Goal: Information Seeking & Learning: Learn about a topic

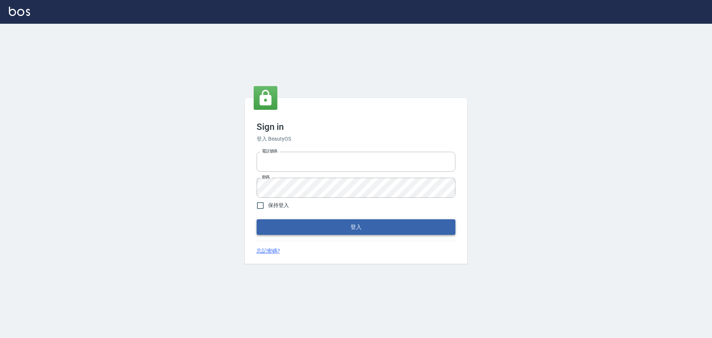
type input "9990001234567"
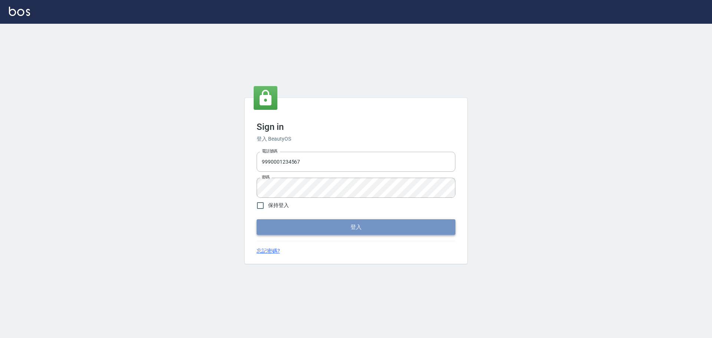
click at [357, 220] on button "登入" at bounding box center [356, 227] width 199 height 16
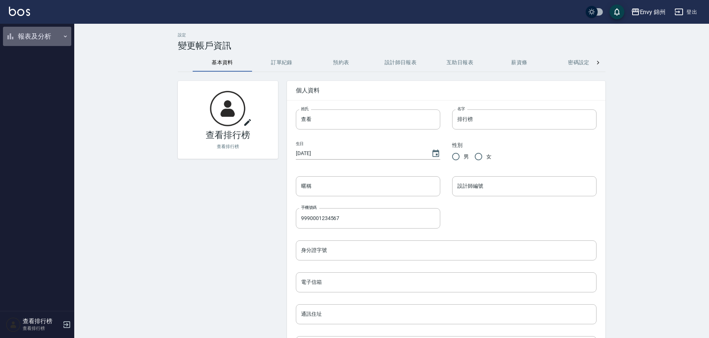
click at [32, 37] on button "報表及分析" at bounding box center [37, 36] width 68 height 19
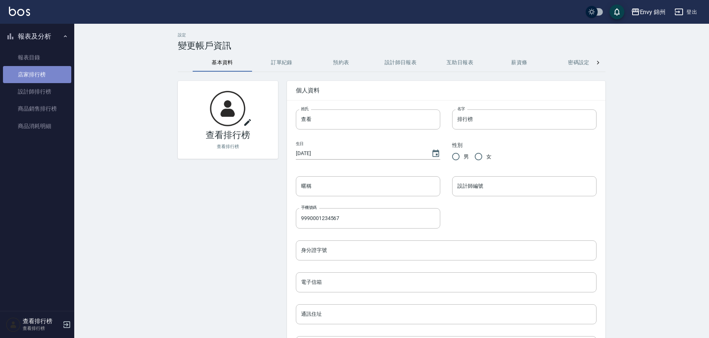
click at [47, 76] on link "店家排行榜" at bounding box center [37, 74] width 68 height 17
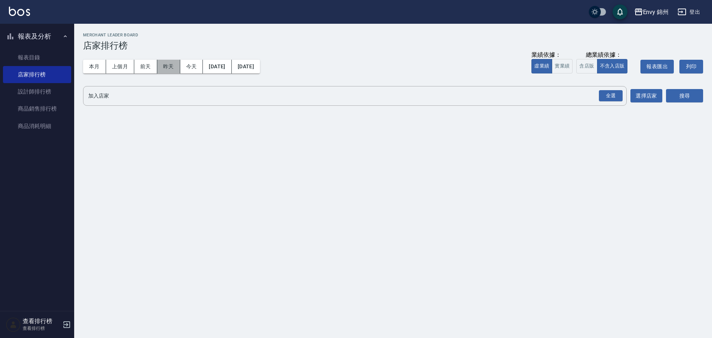
click at [173, 62] on button "昨天" at bounding box center [168, 67] width 23 height 14
click at [608, 93] on div "全選" at bounding box center [611, 96] width 24 height 12
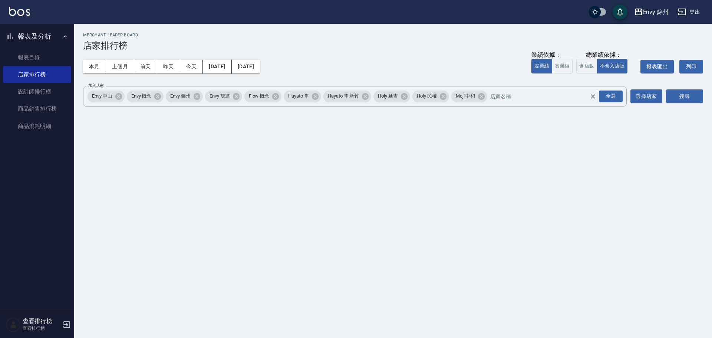
click at [709, 100] on div "Envy 錦州 2025-09-25 - 2025-09-25 店家排行榜 列印時間： 2025-09-26-09:01 Merchant Leader Bo…" at bounding box center [393, 72] width 638 height 96
click at [696, 96] on button "搜尋" at bounding box center [684, 96] width 37 height 14
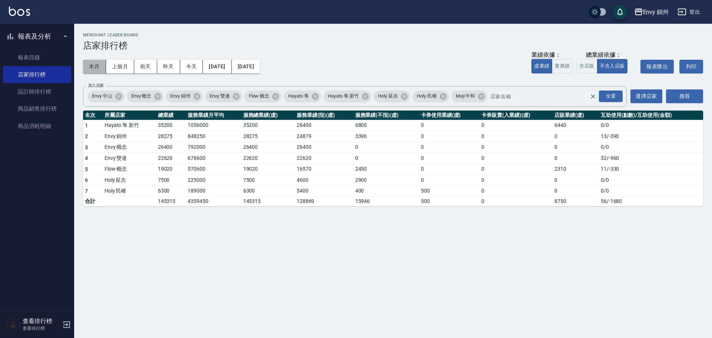
click at [92, 65] on button "本月" at bounding box center [94, 67] width 23 height 14
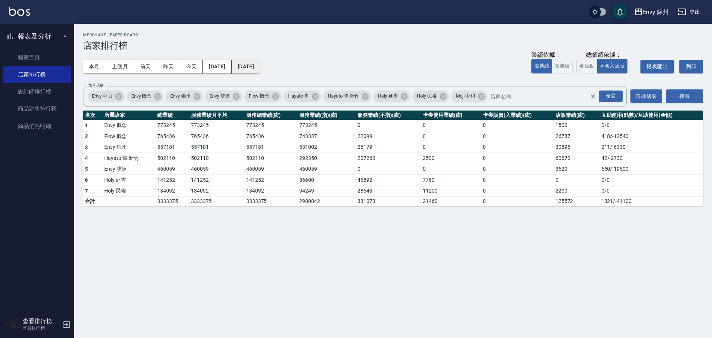
click at [260, 62] on button "2025/09/30" at bounding box center [246, 67] width 28 height 14
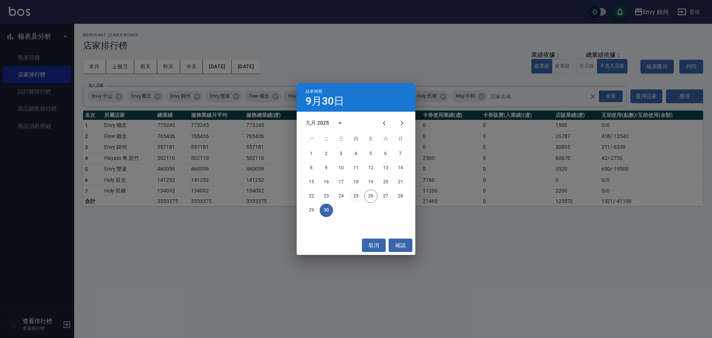
click at [359, 194] on button "25" at bounding box center [356, 196] width 13 height 13
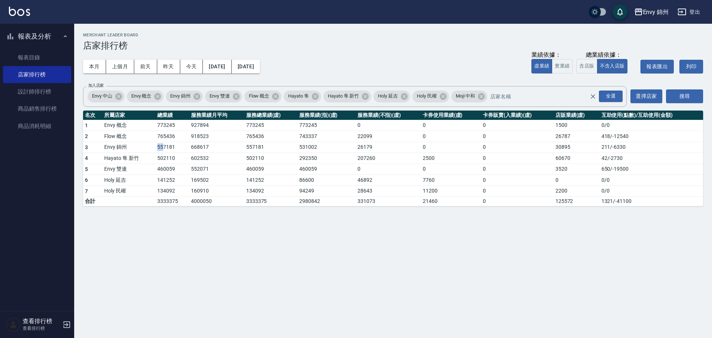
drag, startPoint x: 158, startPoint y: 150, endPoint x: 163, endPoint y: 150, distance: 4.8
click at [163, 150] on td "557181" at bounding box center [172, 147] width 34 height 11
click at [162, 157] on td "502110" at bounding box center [172, 158] width 34 height 11
drag, startPoint x: 159, startPoint y: 145, endPoint x: 170, endPoint y: 146, distance: 10.9
click at [170, 146] on td "557181" at bounding box center [172, 147] width 34 height 11
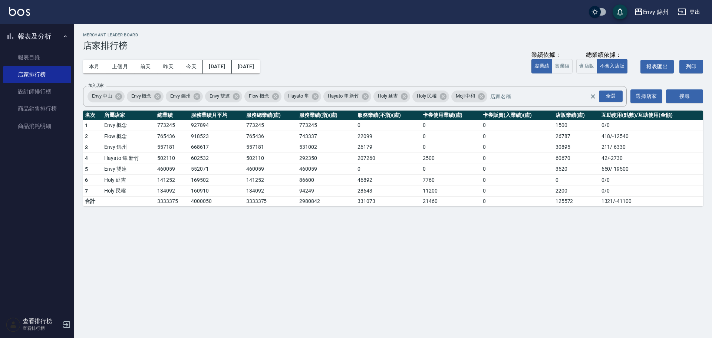
click at [180, 147] on td "557181" at bounding box center [172, 147] width 34 height 11
click at [40, 94] on link "設計師排行榜" at bounding box center [37, 91] width 68 height 17
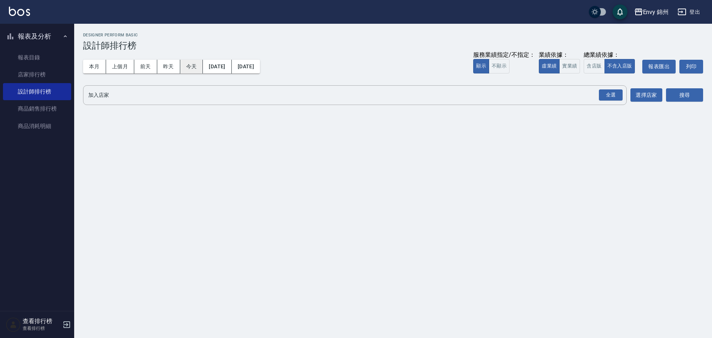
click at [193, 67] on button "今天" at bounding box center [191, 67] width 23 height 14
click at [169, 68] on button "昨天" at bounding box center [168, 67] width 23 height 14
click at [611, 95] on div "全選" at bounding box center [611, 95] width 24 height 12
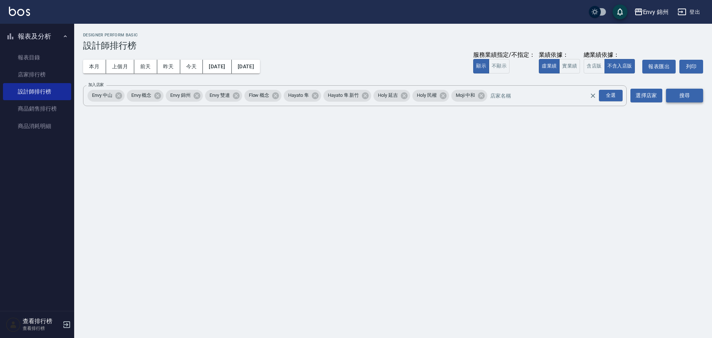
click at [689, 98] on button "搜尋" at bounding box center [684, 96] width 37 height 14
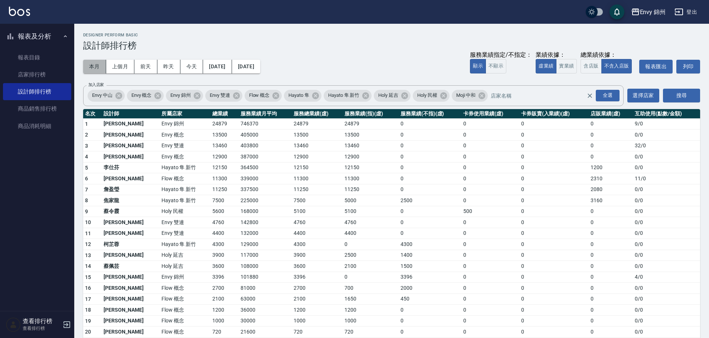
click at [92, 62] on button "本月" at bounding box center [94, 67] width 23 height 14
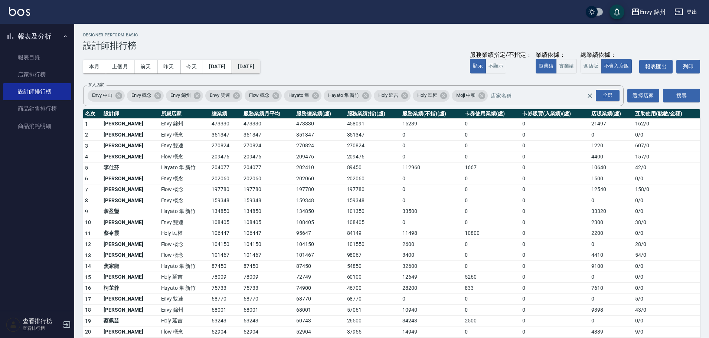
click at [260, 62] on button "2025/09/30" at bounding box center [246, 67] width 28 height 14
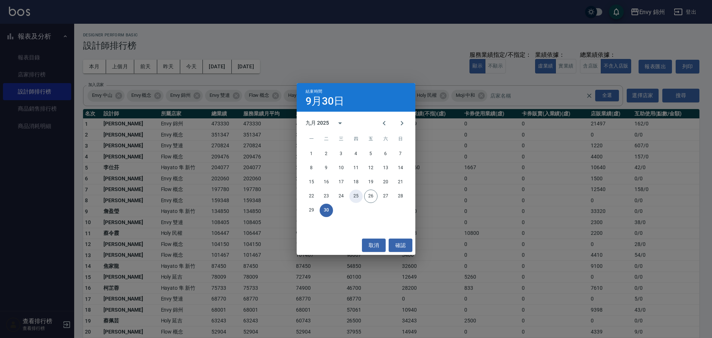
click at [356, 194] on button "25" at bounding box center [356, 196] width 13 height 13
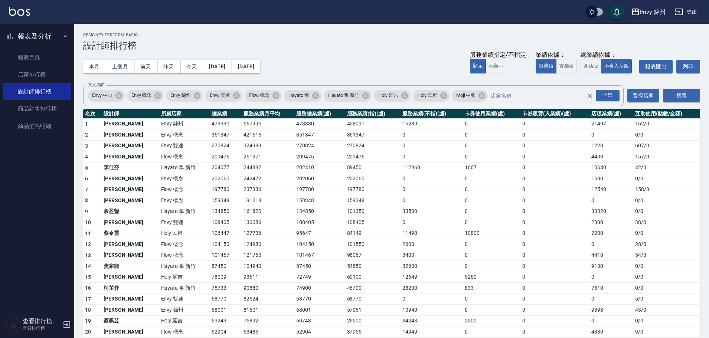
click at [416, 203] on td "0" at bounding box center [431, 200] width 62 height 11
click at [188, 147] on tr "3 沈明煌 Envy 雙連 270824 324989 270824 270824 0 0 0 1220 607 / 0" at bounding box center [391, 145] width 617 height 11
drag, startPoint x: 186, startPoint y: 158, endPoint x: 191, endPoint y: 158, distance: 5.2
click at [210, 158] on td "209476" at bounding box center [226, 156] width 32 height 11
drag, startPoint x: 185, startPoint y: 184, endPoint x: 199, endPoint y: 185, distance: 13.8
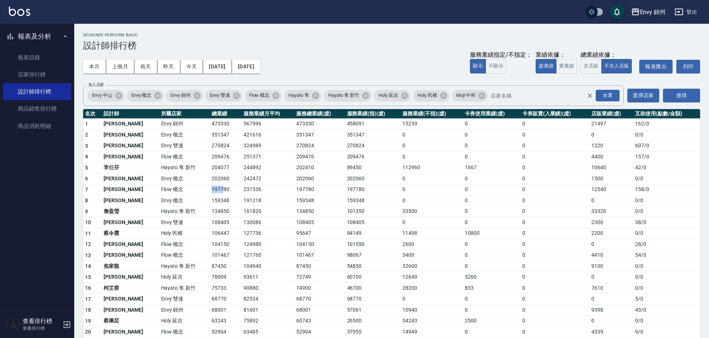
click at [210, 185] on td "197780" at bounding box center [226, 189] width 32 height 11
drag, startPoint x: 182, startPoint y: 311, endPoint x: 203, endPoint y: 309, distance: 20.9
click at [201, 310] on tr "18 潘昀廷 Envy 錦州 68001 81601 68001 57061 10940 0 0 9398 43 / 0" at bounding box center [391, 310] width 617 height 11
click at [29, 74] on link "店家排行榜" at bounding box center [37, 74] width 68 height 17
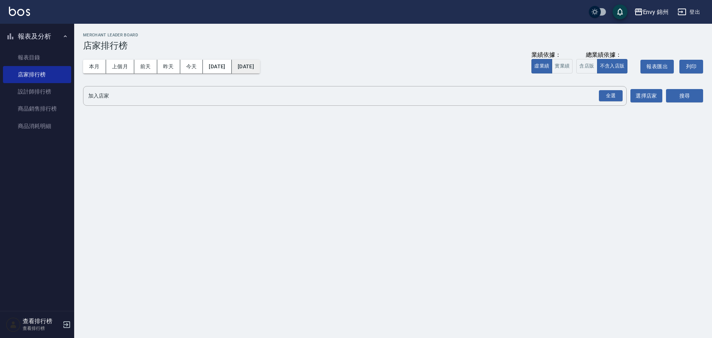
click at [260, 70] on button "[DATE]" at bounding box center [246, 67] width 28 height 14
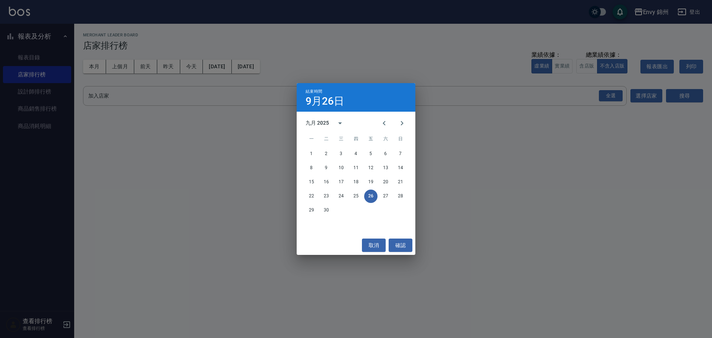
click at [348, 196] on div "22 23 24 25 26 27 28" at bounding box center [356, 196] width 119 height 13
click at [354, 196] on button "25" at bounding box center [356, 196] width 13 height 13
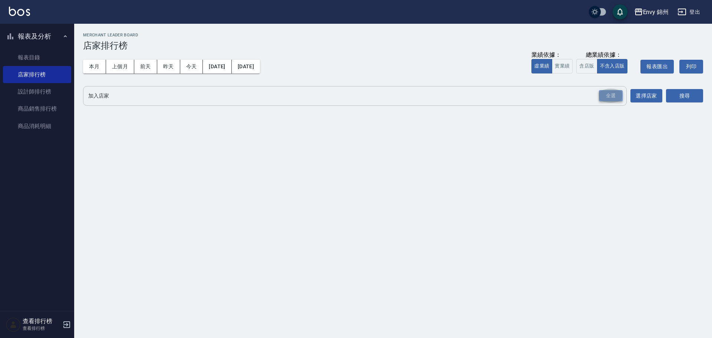
click at [612, 94] on div "全選" at bounding box center [611, 96] width 24 height 12
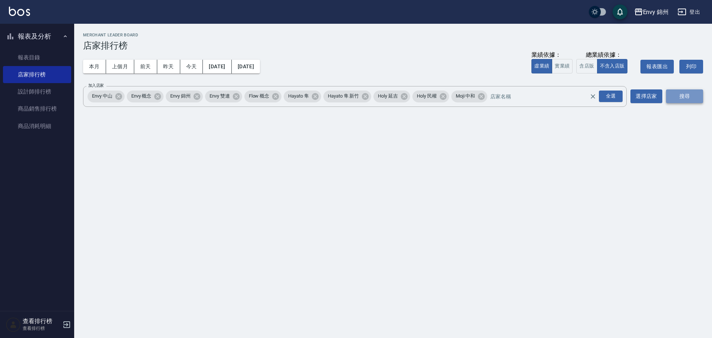
click at [669, 91] on button "搜尋" at bounding box center [684, 96] width 37 height 14
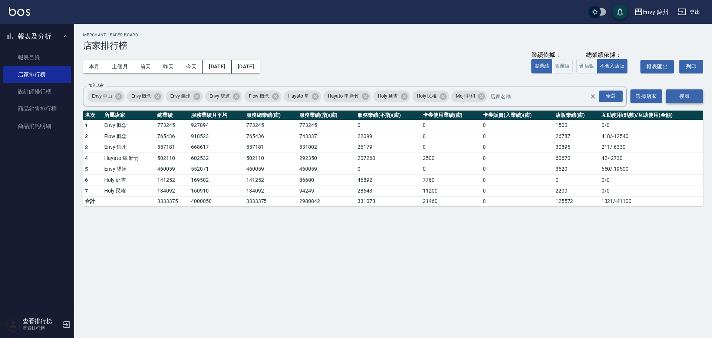
click at [682, 100] on button "搜尋" at bounding box center [684, 96] width 37 height 14
click at [39, 87] on link "設計師排行榜" at bounding box center [37, 91] width 68 height 17
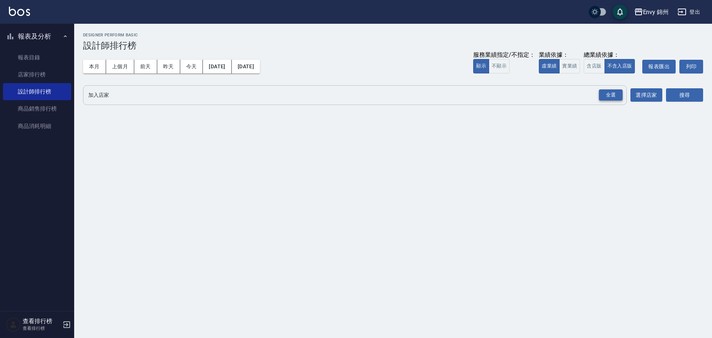
click at [614, 95] on div "全選" at bounding box center [611, 95] width 24 height 12
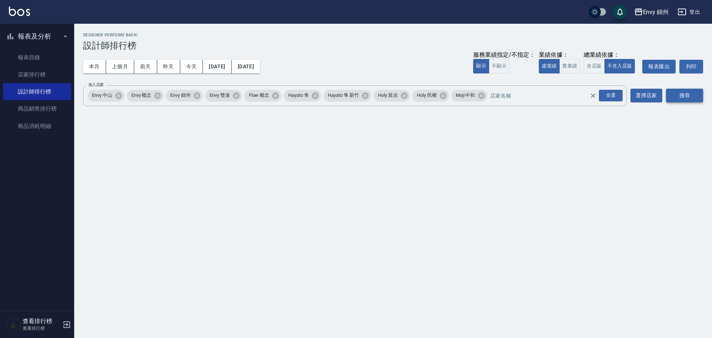
click at [680, 96] on button "搜尋" at bounding box center [684, 96] width 37 height 14
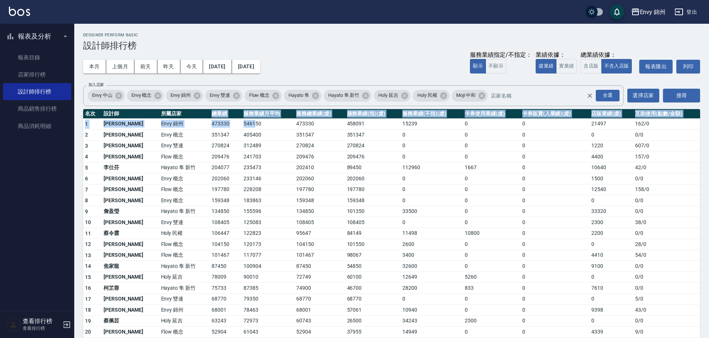
drag, startPoint x: 190, startPoint y: 126, endPoint x: 231, endPoint y: 125, distance: 40.8
click at [231, 125] on table "名次 設計師 所屬店家 總業績 服務業績月平均 服務總業績(虛) 服務業績(指)(虛) 服務業績(不指)(虛) 卡券使用業績(虛) 卡券販賣(入業績)(虛) …" at bounding box center [391, 294] width 617 height 370
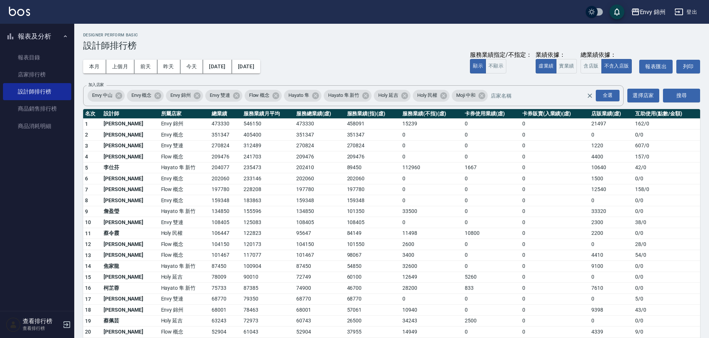
click at [214, 144] on td "270824" at bounding box center [226, 145] width 32 height 11
drag, startPoint x: 213, startPoint y: 134, endPoint x: 217, endPoint y: 133, distance: 4.1
click at [217, 133] on td "351347" at bounding box center [226, 134] width 32 height 11
drag, startPoint x: 175, startPoint y: 155, endPoint x: 216, endPoint y: 155, distance: 41.2
click at [216, 155] on tr "4 張思綺 Flow 概念 209476 241703 209476 209476 0 0 0 4400 157 / 0" at bounding box center [391, 156] width 617 height 11
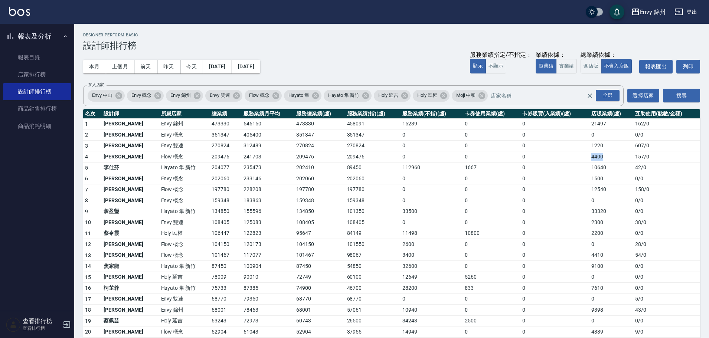
drag, startPoint x: 576, startPoint y: 155, endPoint x: 604, endPoint y: 157, distance: 29.0
click at [604, 157] on tr "4 張思綺 Flow 概念 209476 241703 209476 209476 0 0 0 4400 157 / 0" at bounding box center [391, 156] width 617 height 11
drag, startPoint x: 184, startPoint y: 309, endPoint x: 201, endPoint y: 313, distance: 17.4
click at [201, 313] on tr "18 潘昀廷 Envy 錦州 68001 78463 68001 57061 10940 0 0 9398 43 / 0" at bounding box center [391, 310] width 617 height 11
drag, startPoint x: 109, startPoint y: 309, endPoint x: 596, endPoint y: 305, distance: 486.1
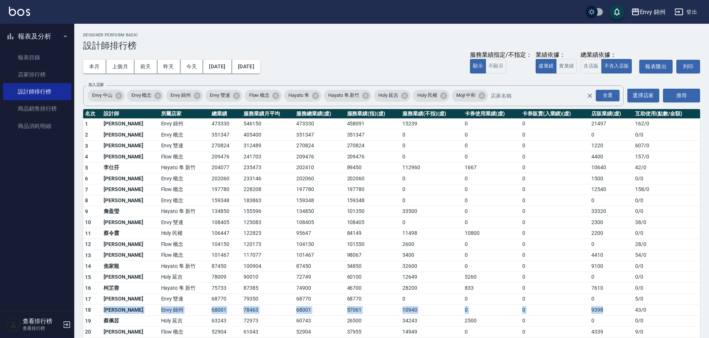
click at [596, 305] on tr "18 潘昀廷 Envy 錦州 68001 78463 68001 57061 10940 0 0 9398 43 / 0" at bounding box center [391, 310] width 617 height 11
click at [589, 130] on td "0" at bounding box center [611, 134] width 44 height 11
click at [326, 283] on td "74900" at bounding box center [319, 288] width 50 height 11
click at [631, 10] on icon "button" at bounding box center [635, 11] width 9 height 9
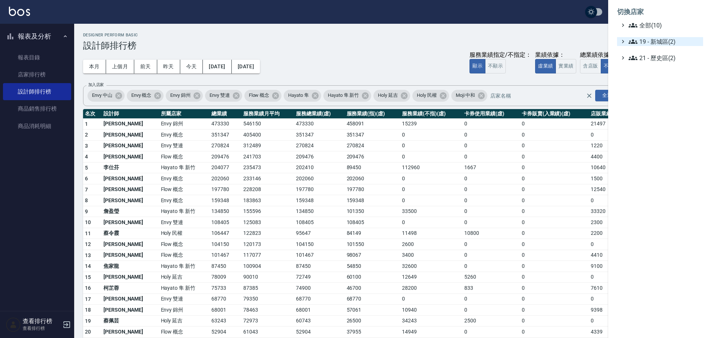
click at [670, 43] on span "19 - 新城區(2)" at bounding box center [665, 41] width 72 height 9
click at [652, 50] on span "19.01 - 新城區 (3)" at bounding box center [668, 50] width 64 height 9
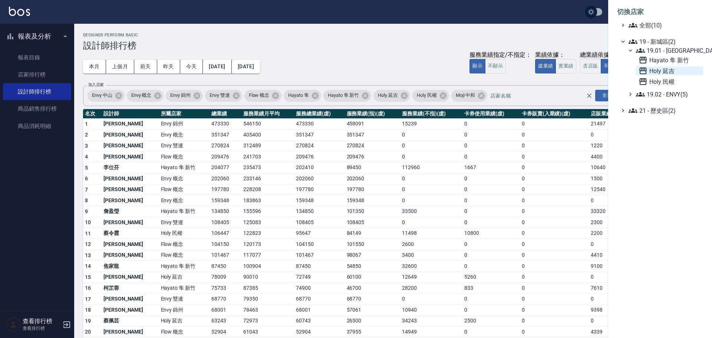
click at [660, 69] on span "Holy 延吉" at bounding box center [670, 70] width 62 height 9
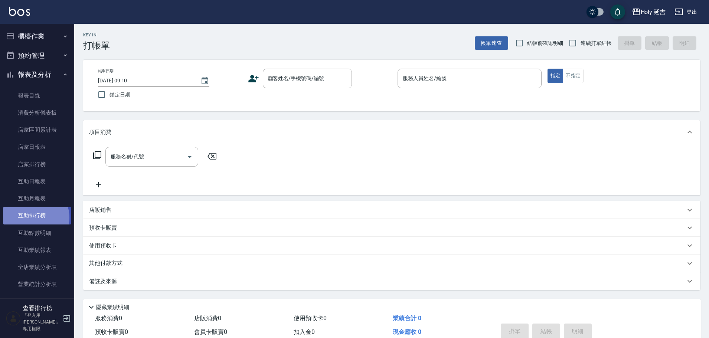
click at [33, 217] on link "互助排行榜" at bounding box center [37, 215] width 68 height 17
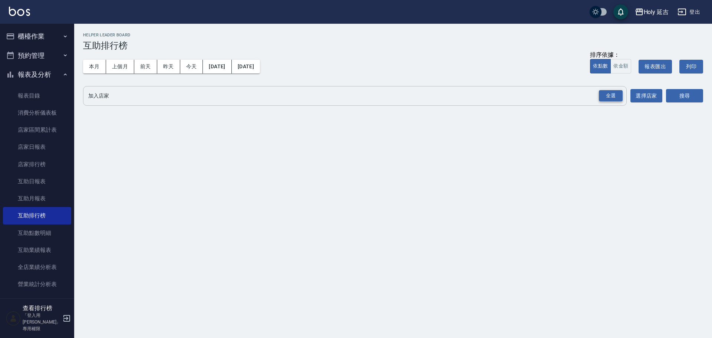
click at [613, 92] on div "全選" at bounding box center [611, 96] width 24 height 12
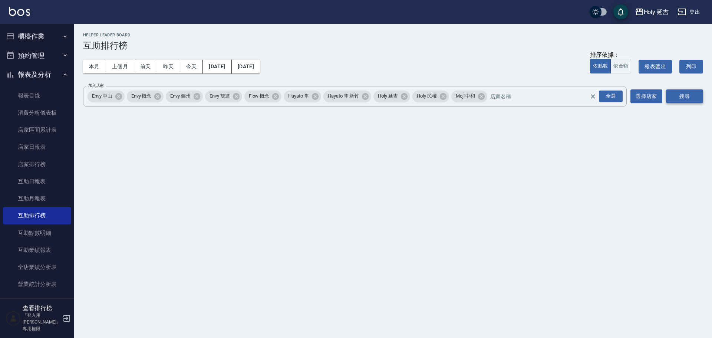
click at [682, 96] on button "搜尋" at bounding box center [684, 96] width 37 height 14
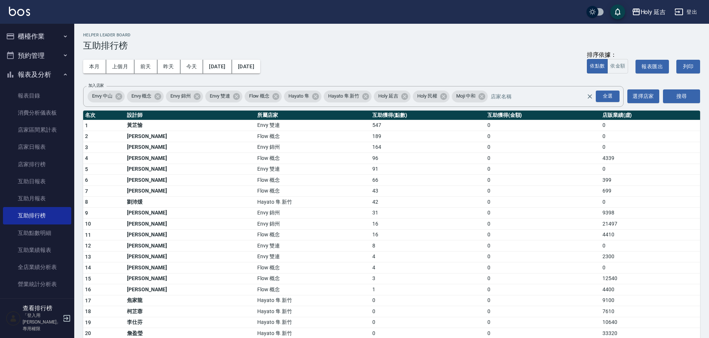
scroll to position [52, 0]
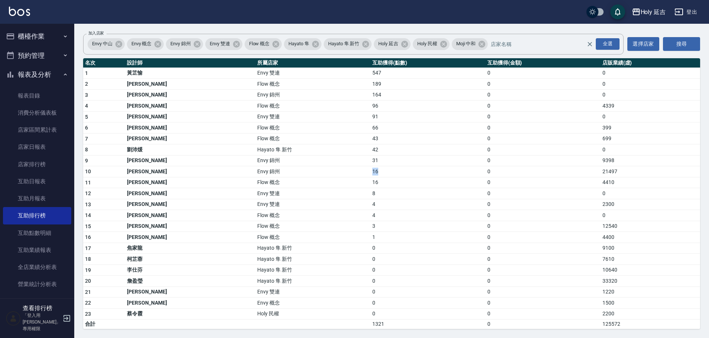
drag, startPoint x: 323, startPoint y: 171, endPoint x: 347, endPoint y: 174, distance: 24.7
click at [347, 174] on tr "10 [PERSON_NAME] 錦州 16 0 21497" at bounding box center [391, 171] width 617 height 11
drag, startPoint x: 327, startPoint y: 159, endPoint x: 340, endPoint y: 159, distance: 13.0
click at [370, 159] on td "31" at bounding box center [427, 160] width 115 height 11
drag, startPoint x: 602, startPoint y: 280, endPoint x: 165, endPoint y: 285, distance: 437.1
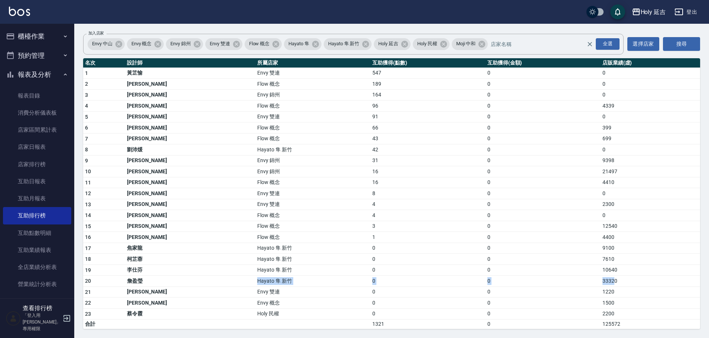
click at [165, 285] on tr "20 [PERSON_NAME] 新竹 0 0 33320" at bounding box center [391, 281] width 617 height 11
click at [255, 83] on td "Flow 概念" at bounding box center [312, 84] width 115 height 11
click at [690, 10] on button "登出" at bounding box center [685, 12] width 29 height 14
